Goal: Task Accomplishment & Management: Use online tool/utility

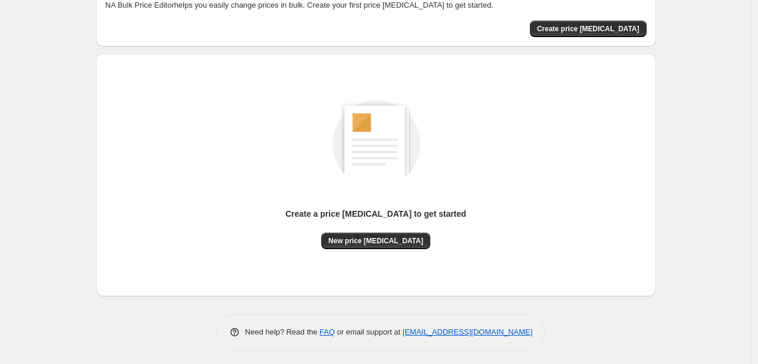
scroll to position [77, 0]
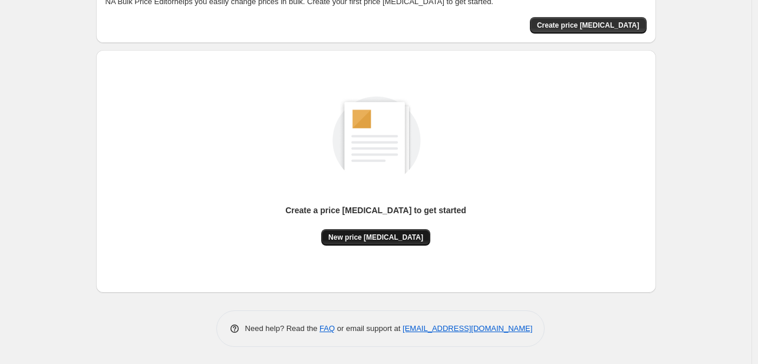
click at [390, 244] on button "New price [MEDICAL_DATA]" at bounding box center [375, 237] width 109 height 17
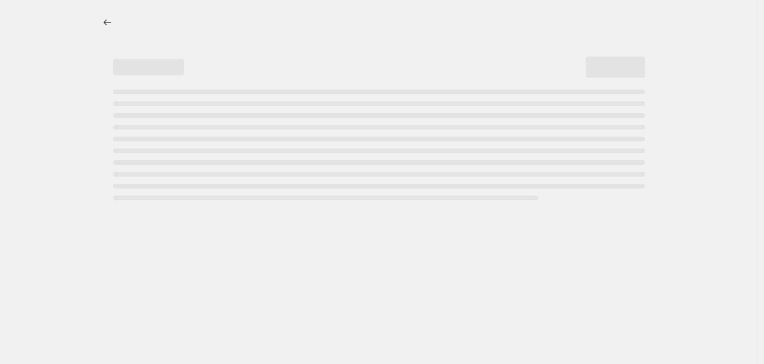
select select "percentage"
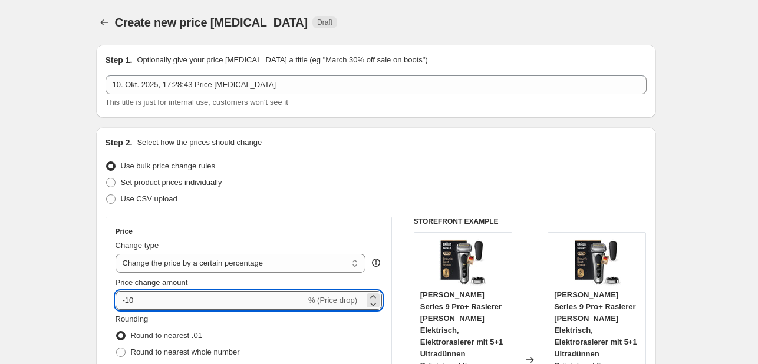
click at [186, 294] on input "-10" at bounding box center [211, 300] width 190 height 19
type input "-1"
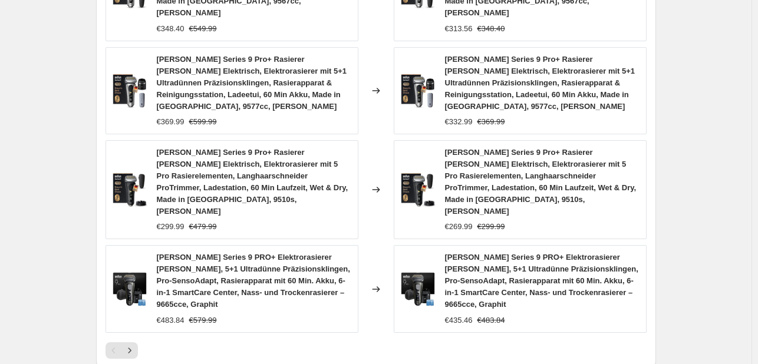
scroll to position [998, 0]
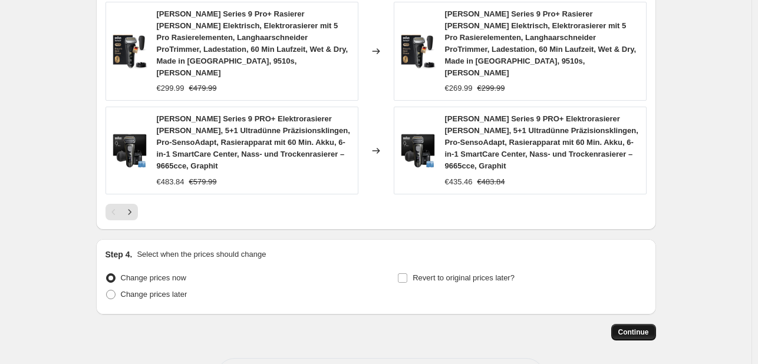
type input "-35"
click at [633, 328] on span "Continue" at bounding box center [634, 332] width 31 height 9
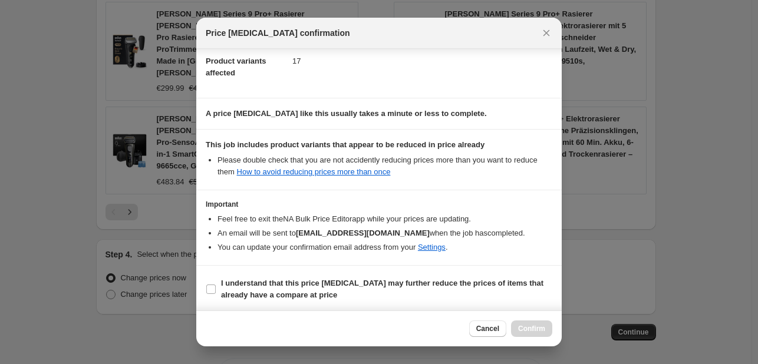
scroll to position [131, 0]
drag, startPoint x: 289, startPoint y: 267, endPoint x: 288, endPoint y: 274, distance: 7.1
click at [289, 267] on section "I understand that this price [MEDICAL_DATA] may further reduce the prices of it…" at bounding box center [379, 288] width 366 height 47
click at [288, 278] on b "I understand that this price [MEDICAL_DATA] may further reduce the prices of it…" at bounding box center [382, 288] width 323 height 21
click at [216, 284] on input "I understand that this price [MEDICAL_DATA] may further reduce the prices of it…" at bounding box center [210, 288] width 9 height 9
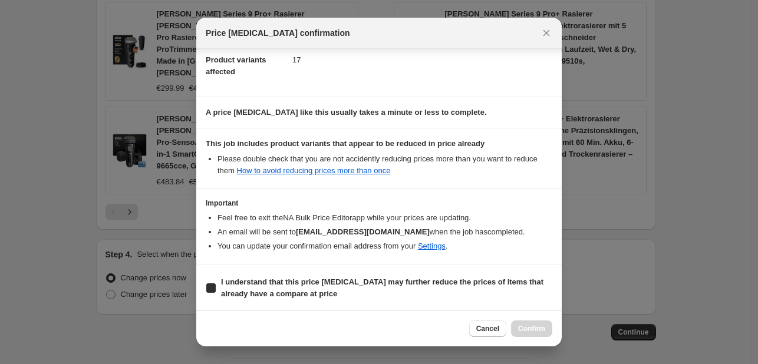
checkbox input "true"
click at [535, 331] on span "Confirm" at bounding box center [531, 328] width 27 height 9
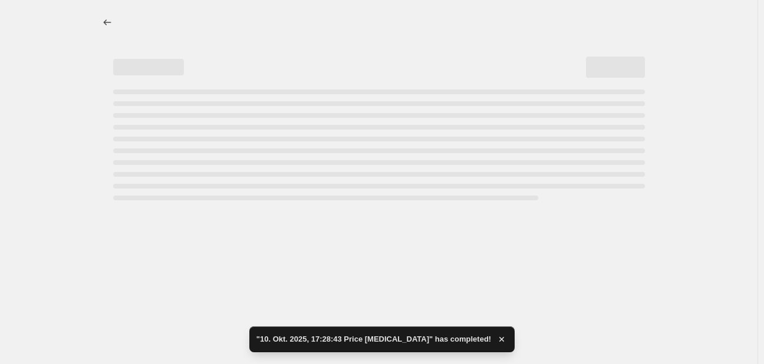
select select "percentage"
